Goal: Task Accomplishment & Management: Use online tool/utility

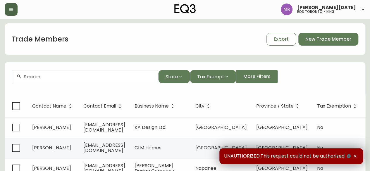
click at [9, 11] on icon "button" at bounding box center [11, 9] width 5 height 5
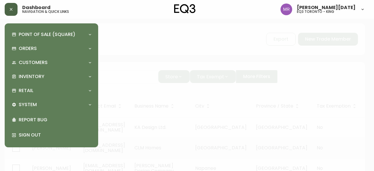
click at [10, 10] on icon "button" at bounding box center [11, 9] width 3 height 3
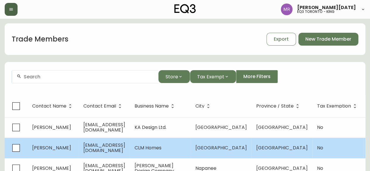
click at [130, 142] on td "[EMAIL_ADDRESS][DOMAIN_NAME]" at bounding box center [104, 148] width 51 height 20
select select "ON"
select select "CA"
select select "CA_EN"
select select "Other"
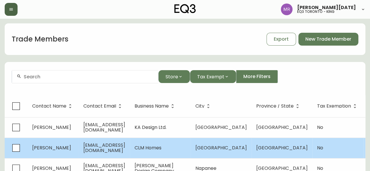
select select "Home Builder"
select select "false"
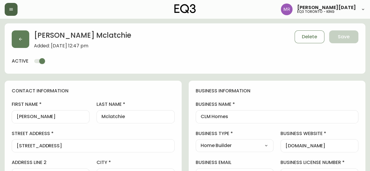
type input "EQ3 [GEOGRAPHIC_DATA]"
select select "cjw10z96q005b6gs00r6w7pwt"
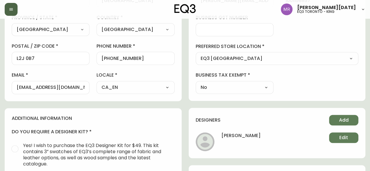
scroll to position [174, 0]
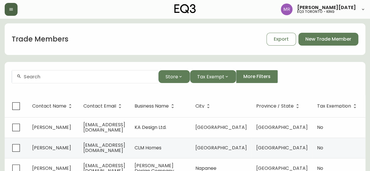
click at [13, 10] on icon "button" at bounding box center [11, 9] width 5 height 5
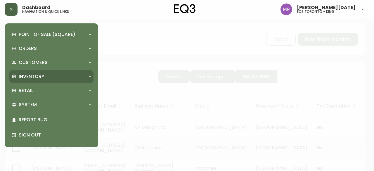
click at [42, 76] on p "Inventory" at bounding box center [32, 76] width 26 height 6
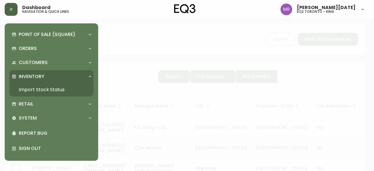
click at [46, 86] on link "Import Stock Status" at bounding box center [51, 89] width 84 height 13
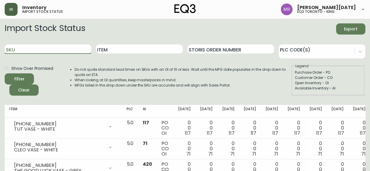
click at [81, 47] on input "SKU" at bounding box center [48, 48] width 87 height 9
paste input "[PHONE_NUMBER]"
type input "[PHONE_NUMBER]"
click at [5, 73] on button "Filter" at bounding box center [19, 78] width 29 height 11
